Goal: Go to known website: Go to known website

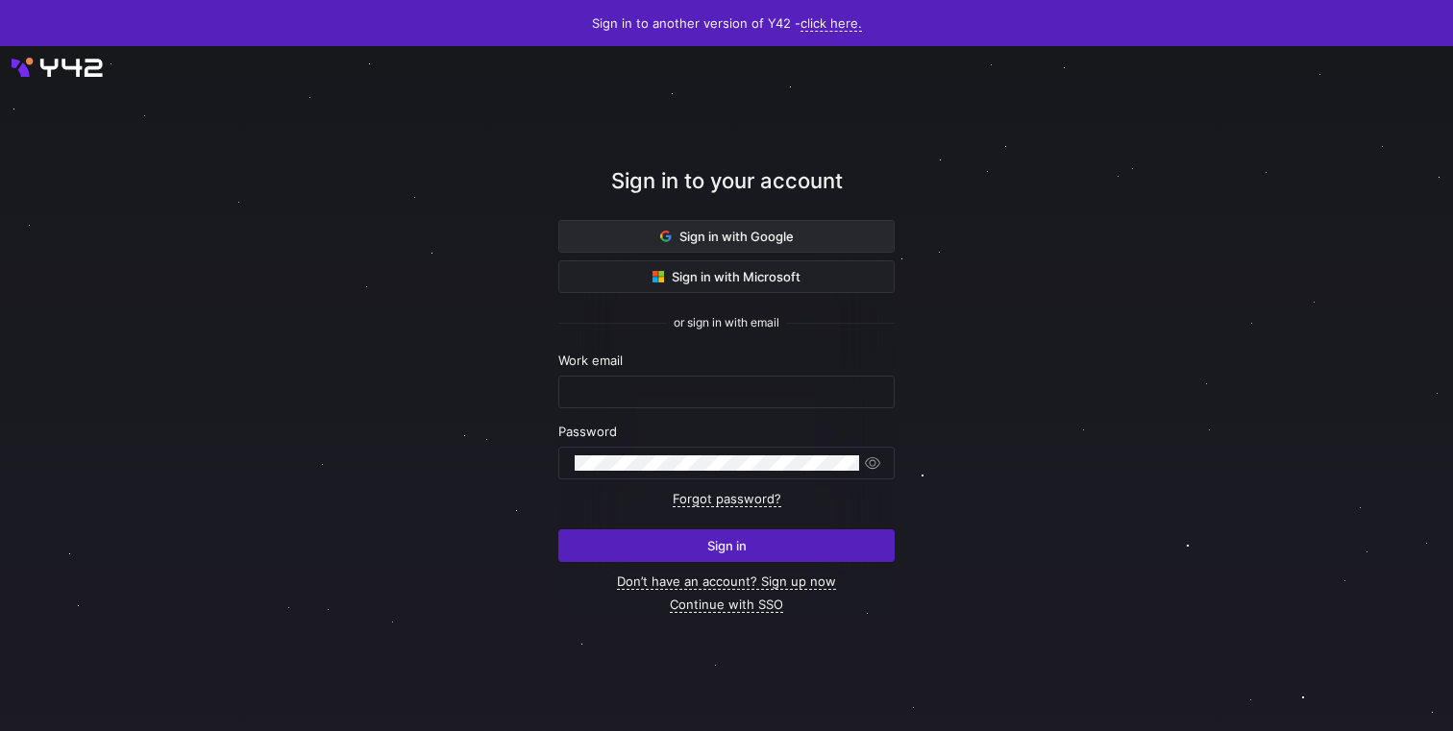
click at [661, 223] on span at bounding box center [726, 236] width 334 height 31
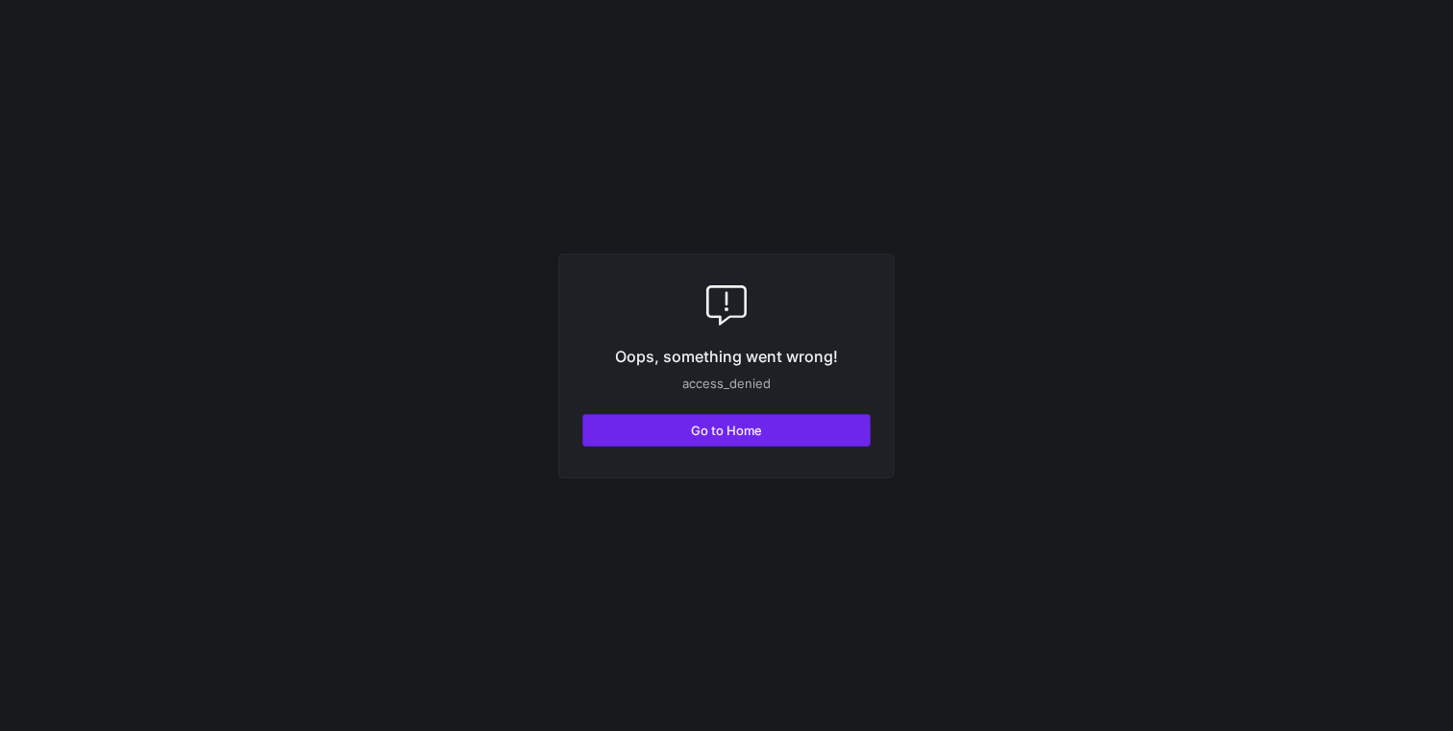
click at [725, 426] on span "Go to Home" at bounding box center [726, 430] width 71 height 15
